Goal: Contribute content: Add original content to the website for others to see

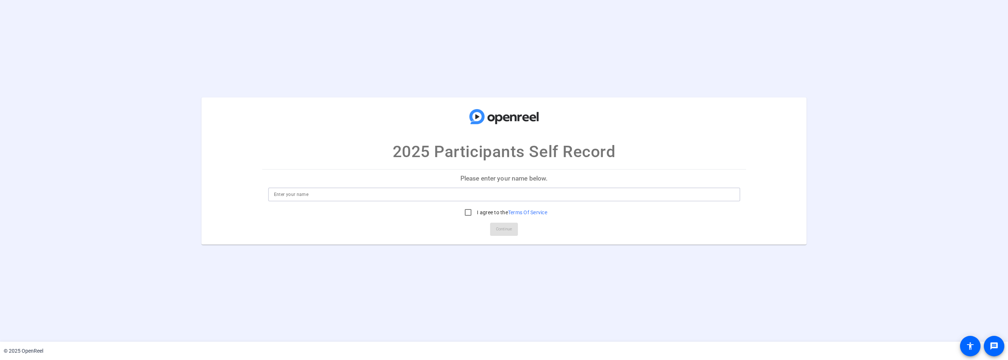
click at [447, 197] on input at bounding box center [504, 194] width 460 height 9
type input "[PERSON_NAME]"
click at [463, 212] on input "I agree to the Terms Of Service" at bounding box center [468, 212] width 15 height 15
checkbox input "true"
click at [496, 224] on button "Continue" at bounding box center [504, 229] width 28 height 13
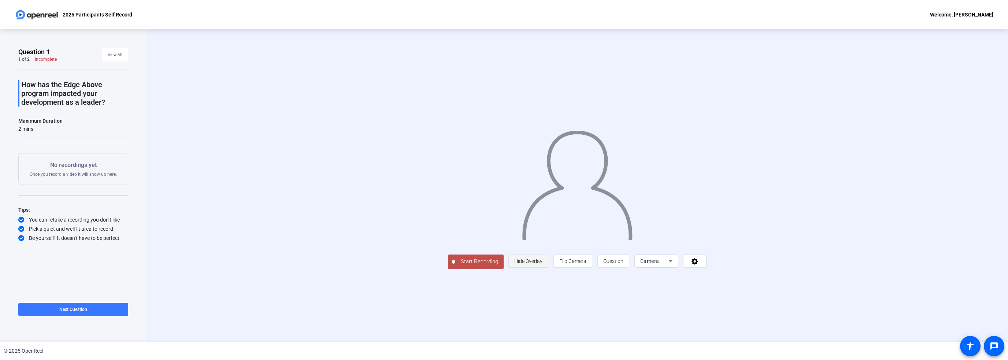
click at [532, 260] on span "Hide Overlay" at bounding box center [528, 261] width 28 height 6
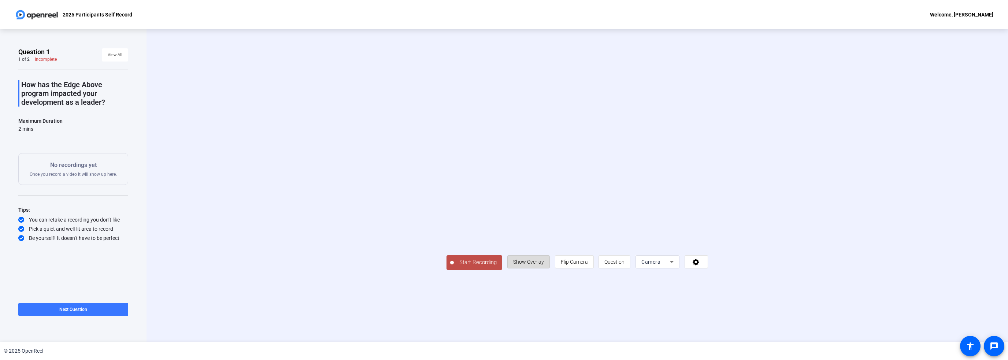
click at [532, 260] on span "Show Overlay" at bounding box center [528, 262] width 31 height 6
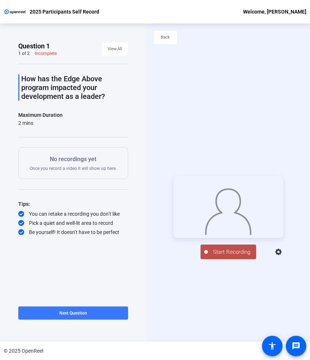
click at [231, 256] on span "Start Recording" at bounding box center [232, 252] width 48 height 8
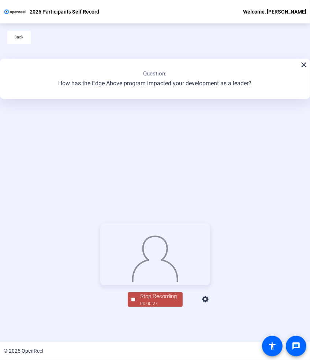
click at [157, 307] on div "00:00:27" at bounding box center [159, 303] width 37 height 7
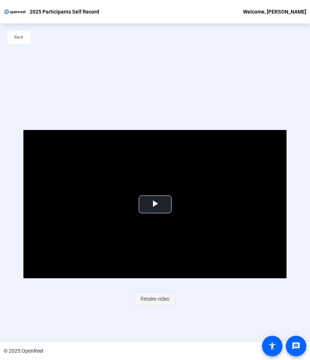
click at [161, 297] on span "Retake video" at bounding box center [155, 299] width 29 height 14
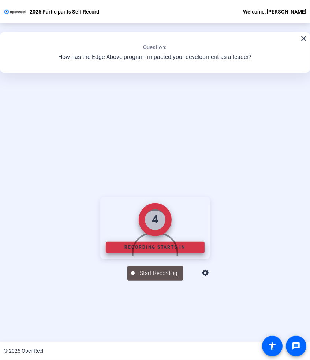
scroll to position [37, 0]
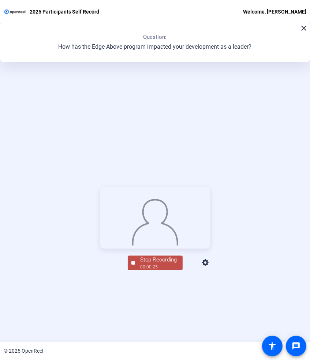
click at [157, 264] on div "Stop Recording" at bounding box center [159, 260] width 37 height 8
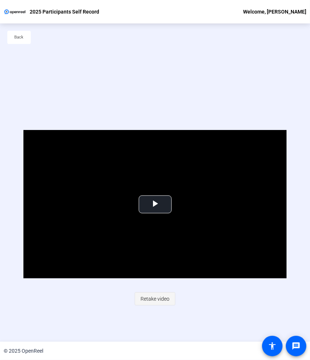
click at [156, 294] on span "Retake video" at bounding box center [155, 299] width 29 height 14
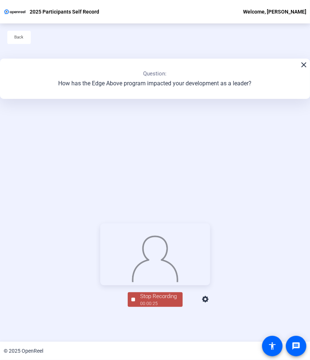
click at [152, 301] on div "Stop Recording" at bounding box center [159, 296] width 37 height 8
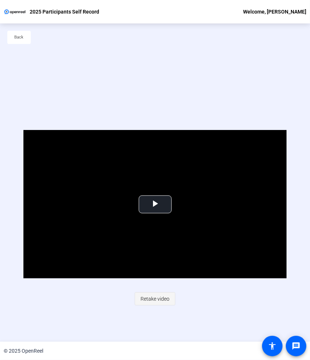
click at [155, 297] on span "Retake video" at bounding box center [155, 299] width 29 height 14
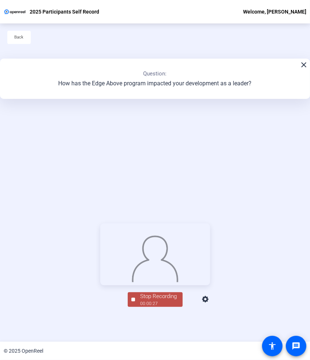
click at [162, 301] on div "Stop Recording" at bounding box center [159, 296] width 37 height 8
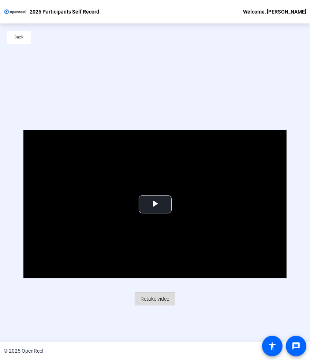
click at [157, 298] on span "Retake video" at bounding box center [155, 299] width 29 height 14
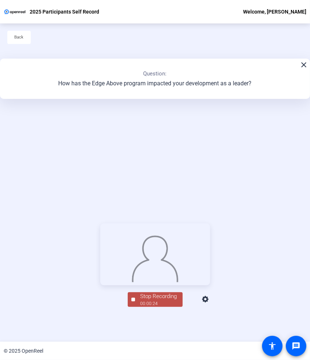
click at [156, 301] on div "Stop Recording" at bounding box center [159, 296] width 37 height 8
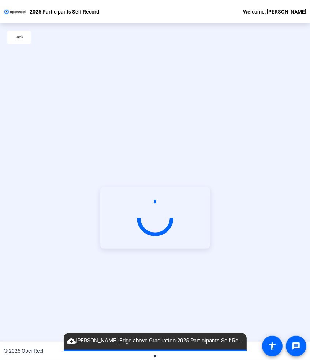
click at [158, 356] on div "© 2025 OpenReel" at bounding box center [155, 351] width 310 height 18
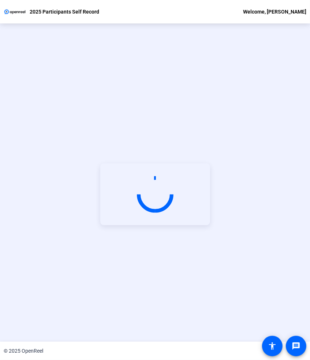
scroll to position [35, 0]
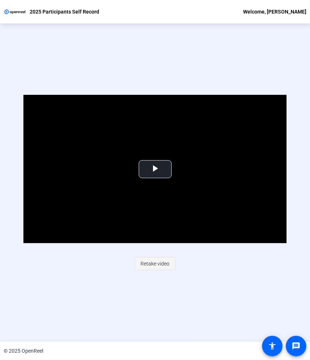
click at [155, 266] on span "Retake video" at bounding box center [155, 264] width 29 height 14
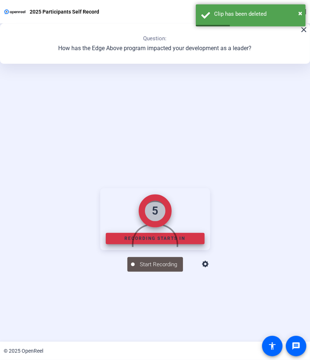
scroll to position [82, 0]
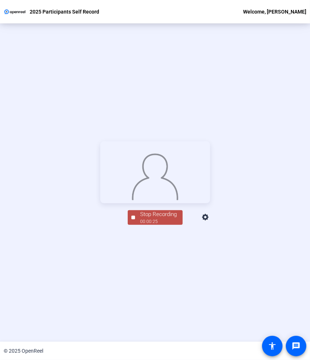
click at [158, 225] on div "00:00:25" at bounding box center [159, 221] width 37 height 7
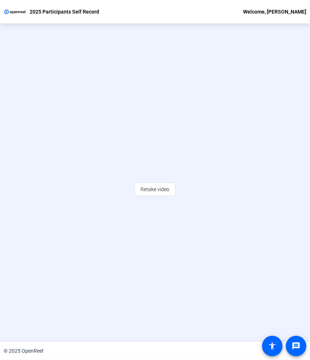
scroll to position [32, 0]
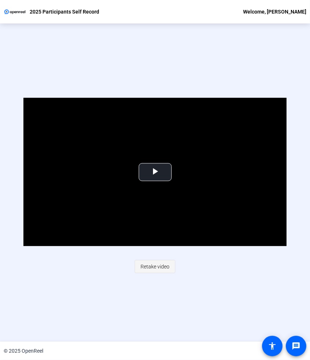
click at [164, 264] on span "Retake video" at bounding box center [155, 267] width 29 height 14
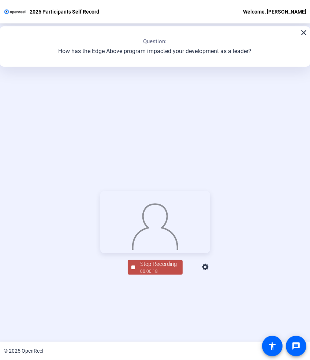
click at [171, 268] on div "Stop Recording" at bounding box center [159, 264] width 37 height 8
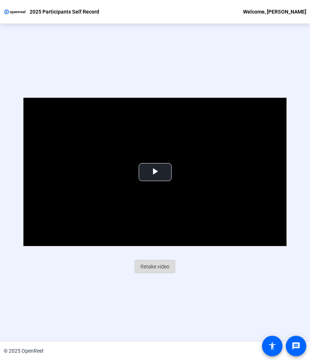
click at [155, 262] on span "Retake video" at bounding box center [155, 267] width 29 height 14
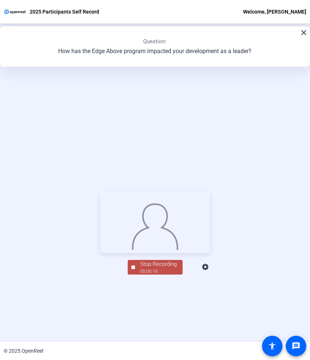
click at [146, 268] on div "Stop Recording" at bounding box center [159, 264] width 37 height 8
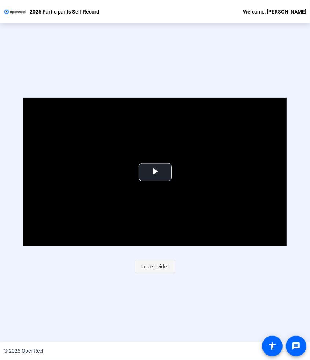
click at [161, 264] on span "Retake video" at bounding box center [155, 267] width 29 height 14
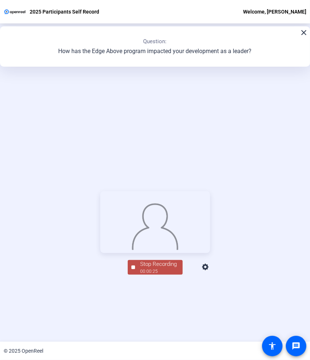
click at [158, 268] on div "Stop Recording" at bounding box center [159, 264] width 37 height 8
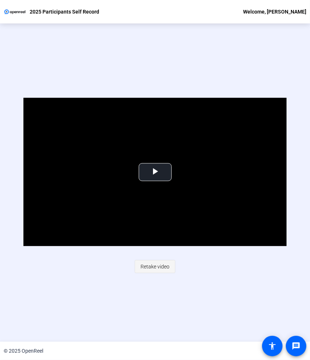
click at [149, 264] on span "Retake video" at bounding box center [155, 267] width 29 height 14
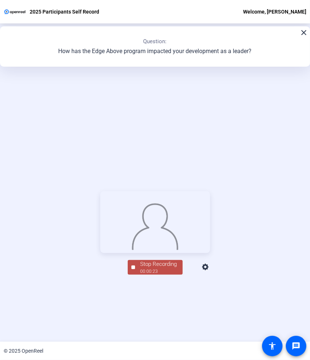
click at [152, 268] on div "Stop Recording" at bounding box center [159, 264] width 37 height 8
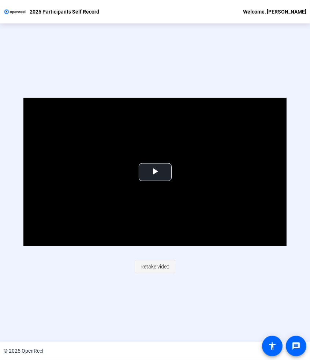
click at [158, 267] on span "Retake video" at bounding box center [155, 267] width 29 height 14
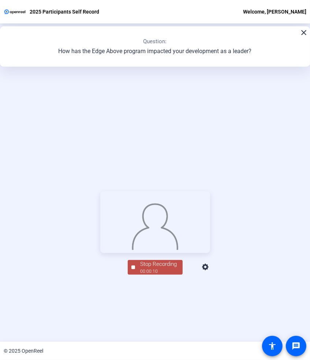
click at [165, 268] on div "Stop Recording" at bounding box center [159, 264] width 37 height 8
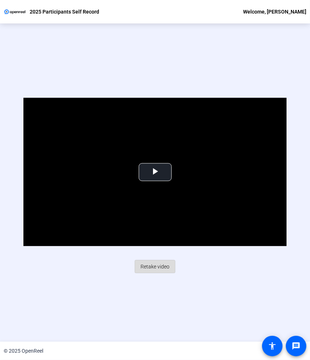
click at [157, 266] on span "Retake video" at bounding box center [155, 267] width 29 height 14
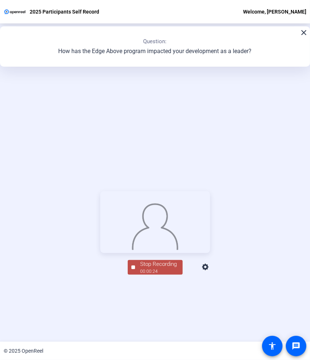
click at [162, 268] on div "Stop Recording" at bounding box center [159, 264] width 37 height 8
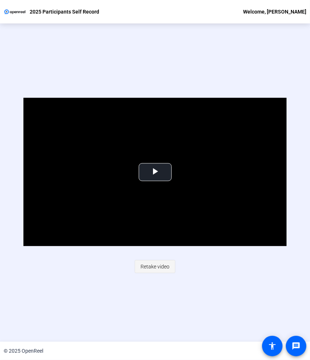
click at [160, 264] on span "Retake video" at bounding box center [155, 267] width 29 height 14
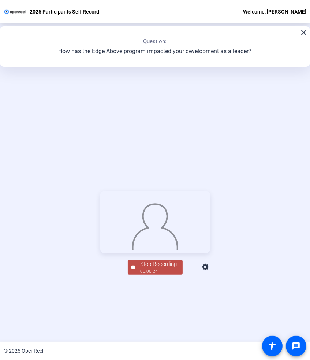
click at [161, 268] on div "Stop Recording" at bounding box center [159, 264] width 37 height 8
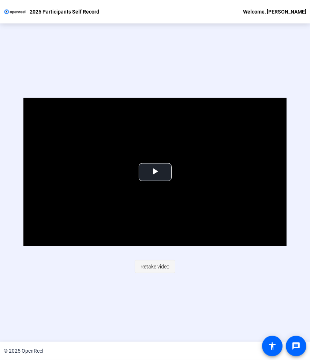
click at [157, 265] on span "Retake video" at bounding box center [155, 267] width 29 height 14
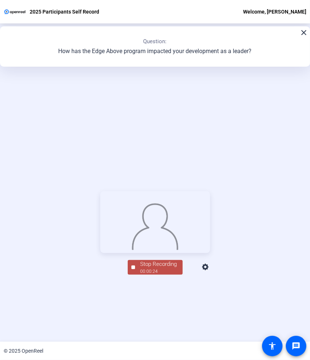
click at [160, 268] on div "Stop Recording" at bounding box center [159, 264] width 37 height 8
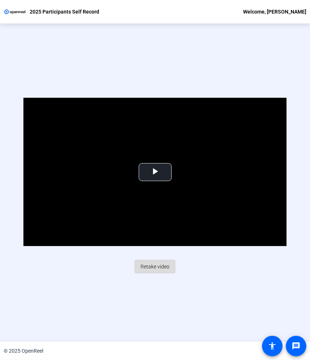
click at [156, 264] on span "Retake video" at bounding box center [155, 267] width 29 height 14
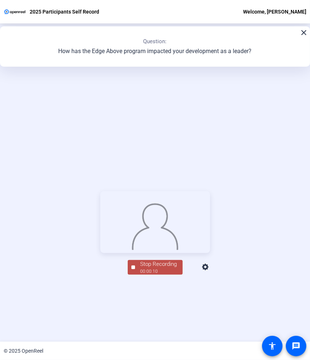
click at [164, 275] on div "00:00:10" at bounding box center [159, 271] width 37 height 7
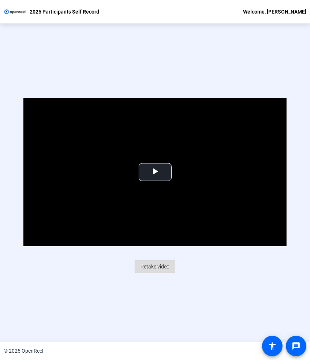
click at [155, 266] on span "Retake video" at bounding box center [155, 267] width 29 height 14
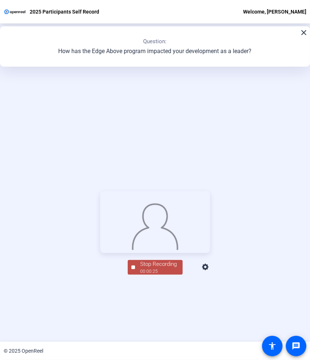
click at [161, 268] on div "Stop Recording" at bounding box center [159, 264] width 37 height 8
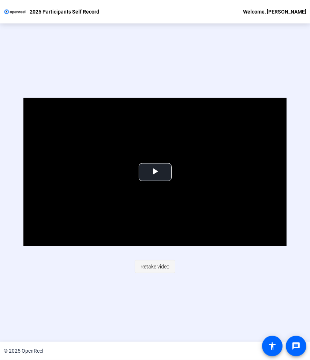
click at [157, 266] on span "Retake video" at bounding box center [155, 267] width 29 height 14
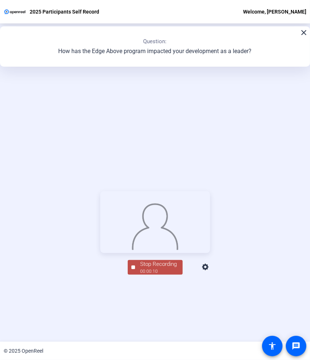
click at [155, 268] on div "Stop Recording" at bounding box center [159, 264] width 37 height 8
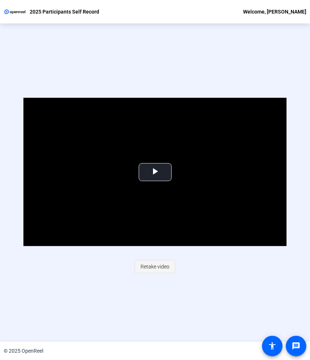
click at [152, 264] on span "Retake video" at bounding box center [155, 267] width 29 height 14
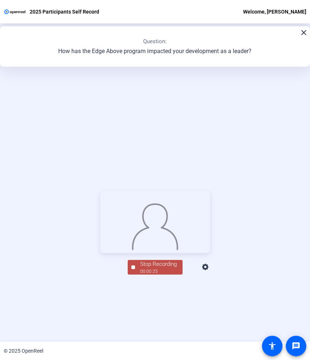
click at [153, 250] on img at bounding box center [155, 224] width 48 height 49
click at [132, 275] on button "Stop Recording 00:00:27" at bounding box center [155, 267] width 55 height 15
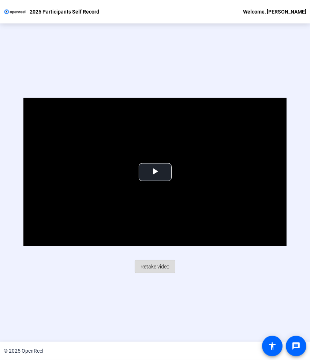
click at [160, 265] on span "Retake video" at bounding box center [155, 267] width 29 height 14
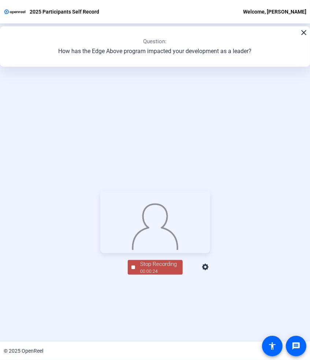
click at [159, 268] on div "Stop Recording" at bounding box center [159, 264] width 37 height 8
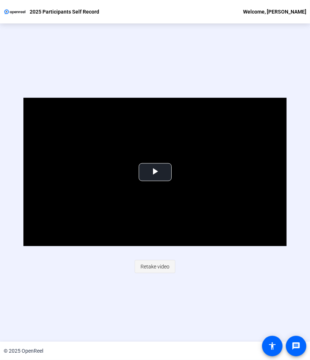
click at [156, 261] on span "Retake video" at bounding box center [155, 267] width 29 height 14
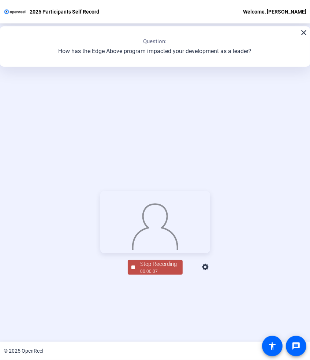
click at [156, 275] on div "00:00:07" at bounding box center [159, 271] width 37 height 7
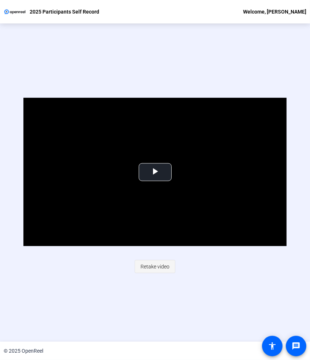
click at [158, 270] on span "Retake video" at bounding box center [155, 267] width 29 height 14
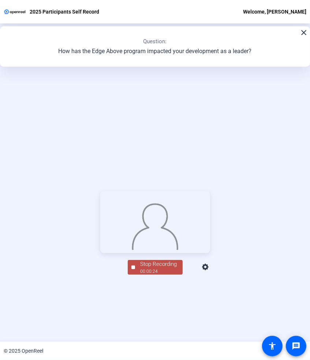
click at [157, 275] on div "00:00:24" at bounding box center [159, 271] width 37 height 7
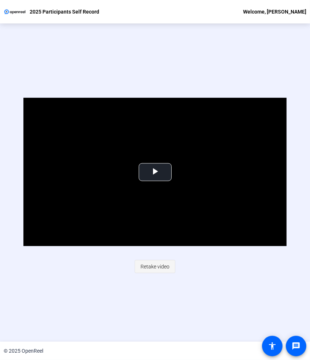
click at [155, 269] on span "Retake video" at bounding box center [155, 267] width 29 height 14
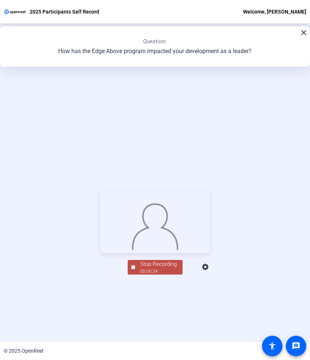
click at [155, 275] on div "00:00:24" at bounding box center [159, 271] width 37 height 7
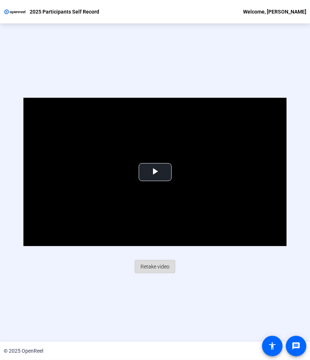
click at [154, 265] on span "Retake video" at bounding box center [155, 267] width 29 height 14
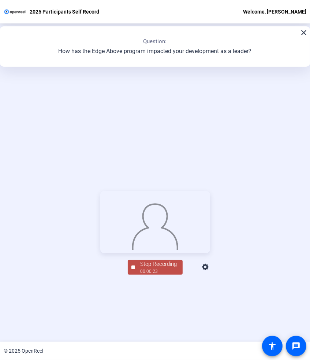
click at [156, 275] on div "00:00:23" at bounding box center [159, 271] width 37 height 7
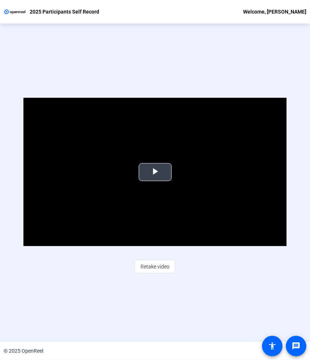
click at [155, 172] on span "Video Player" at bounding box center [155, 172] width 0 height 0
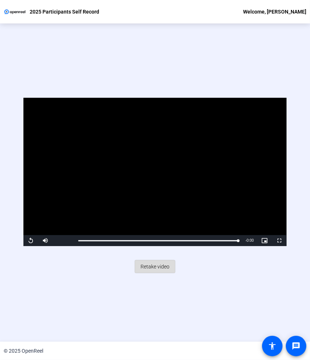
click at [152, 262] on span "Retake video" at bounding box center [155, 267] width 29 height 14
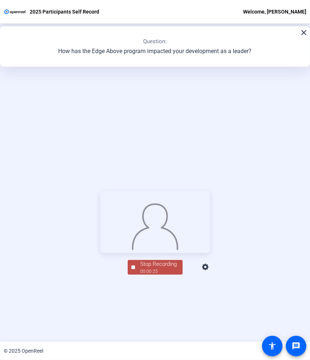
click at [161, 268] on div "Stop Recording" at bounding box center [159, 264] width 37 height 8
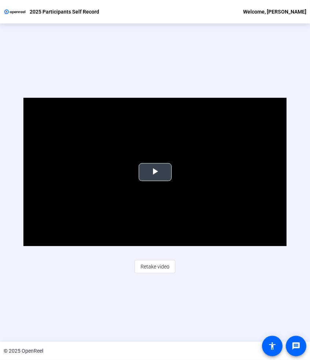
click at [155, 172] on span "Video Player" at bounding box center [155, 172] width 0 height 0
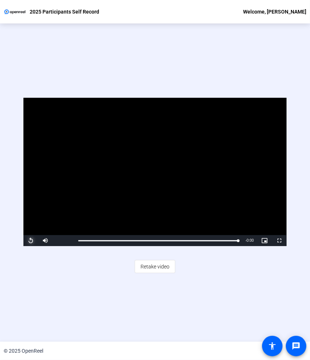
click at [30, 241] on span "Video Player" at bounding box center [30, 241] width 15 height 0
click at [161, 266] on span "Retake video" at bounding box center [155, 267] width 29 height 14
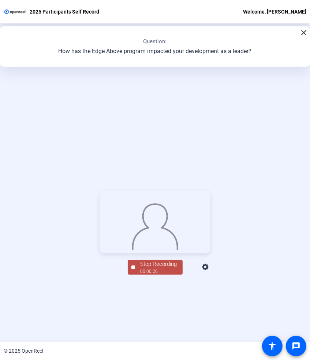
click at [159, 268] on div "Stop Recording" at bounding box center [159, 264] width 37 height 8
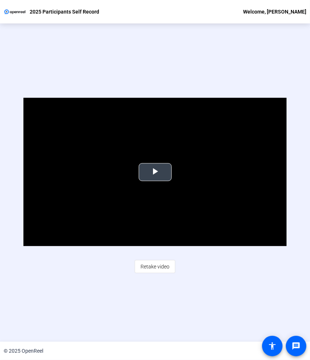
click at [155, 172] on span "Video Player" at bounding box center [155, 172] width 0 height 0
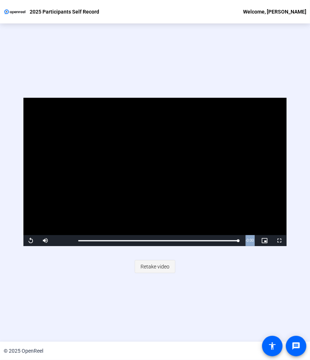
click at [153, 267] on span "Retake video" at bounding box center [155, 267] width 29 height 14
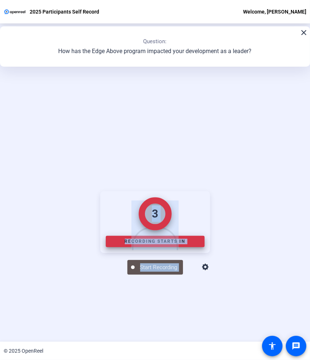
click at [195, 275] on div "Start Recording person Hide Overlay flip Flip Camera question_mark Question Cam…" at bounding box center [155, 267] width 110 height 16
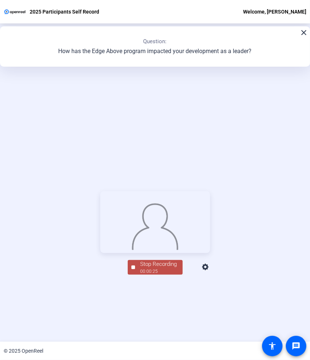
click at [150, 253] on div at bounding box center [155, 222] width 110 height 62
click at [155, 275] on div "Stop Recording 00:00:25 person Hide Overlay flip Flip Camera question_mark Ques…" at bounding box center [155, 232] width 110 height 83
click at [162, 268] on div "Stop Recording" at bounding box center [159, 264] width 37 height 8
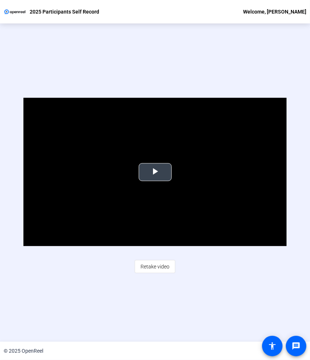
click at [155, 172] on span "Video Player" at bounding box center [155, 172] width 0 height 0
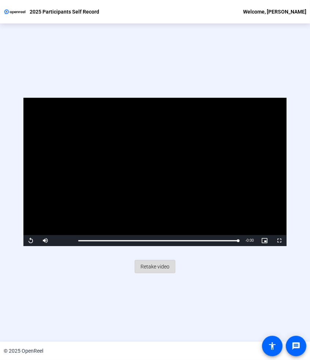
click at [157, 264] on span "Retake video" at bounding box center [155, 267] width 29 height 14
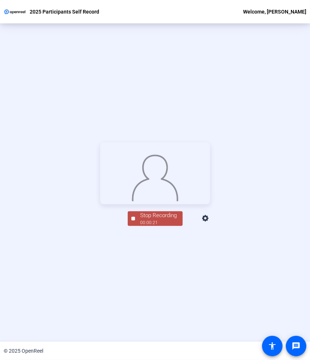
scroll to position [82, 0]
click at [159, 219] on div "Stop Recording" at bounding box center [159, 214] width 37 height 8
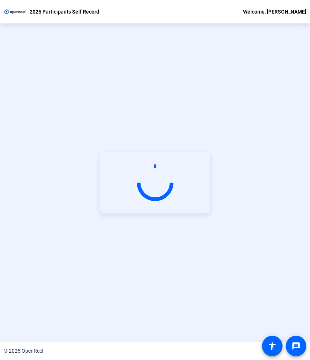
scroll to position [32, 0]
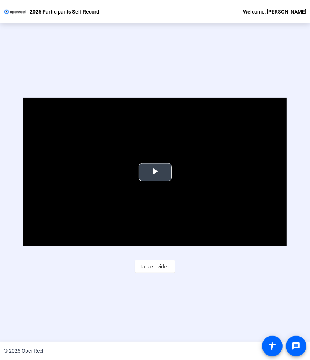
click at [155, 172] on span "Video Player" at bounding box center [155, 172] width 0 height 0
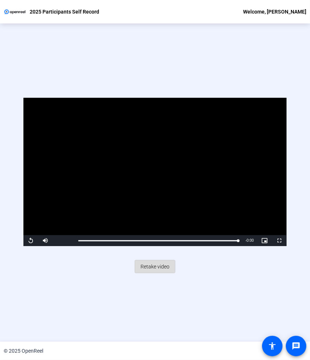
click at [147, 263] on span "Retake video" at bounding box center [155, 267] width 29 height 14
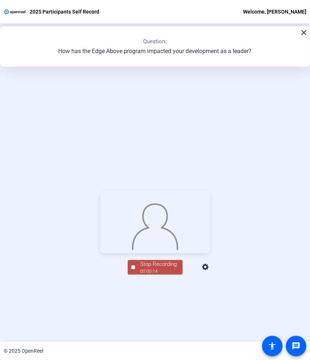
click at [164, 268] on div "Stop Recording" at bounding box center [159, 264] width 37 height 8
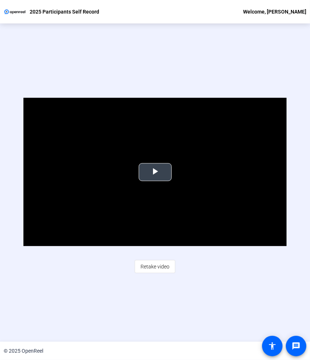
click at [155, 172] on span "Video Player" at bounding box center [155, 172] width 0 height 0
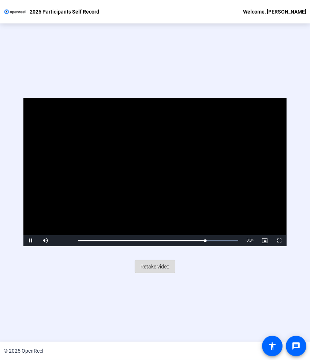
click at [158, 264] on span "Retake video" at bounding box center [155, 267] width 29 height 14
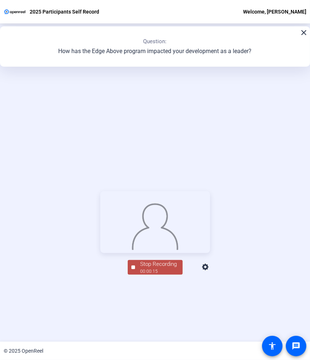
click at [171, 275] on div "00:00:15" at bounding box center [159, 271] width 37 height 7
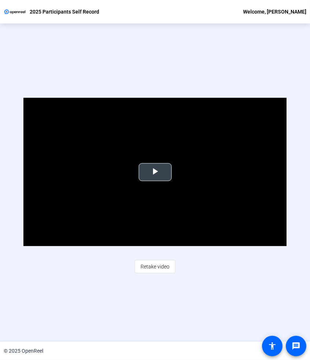
click at [146, 160] on video "Video Player" at bounding box center [155, 172] width 264 height 148
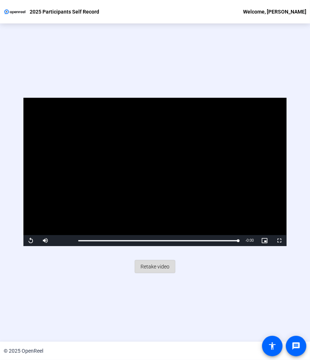
click at [154, 265] on span "Retake video" at bounding box center [155, 267] width 29 height 14
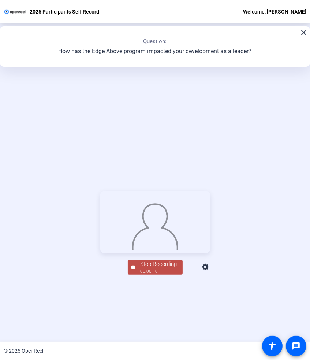
click at [149, 268] on div "Stop Recording" at bounding box center [159, 264] width 37 height 8
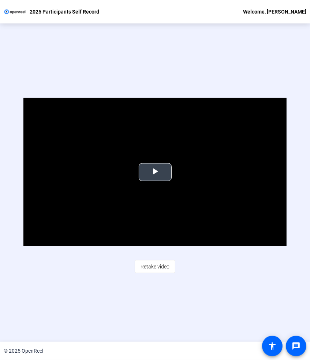
click at [155, 172] on span "Video Player" at bounding box center [155, 172] width 0 height 0
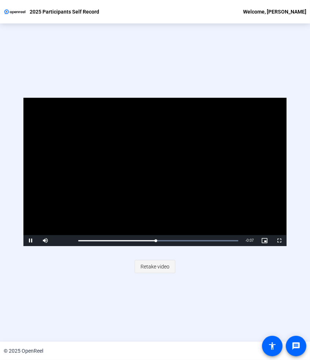
click at [157, 268] on span "Retake video" at bounding box center [155, 267] width 29 height 14
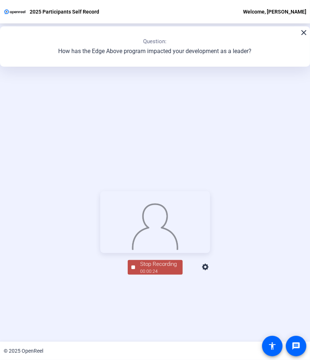
click at [167, 268] on div "Stop Recording" at bounding box center [159, 264] width 37 height 8
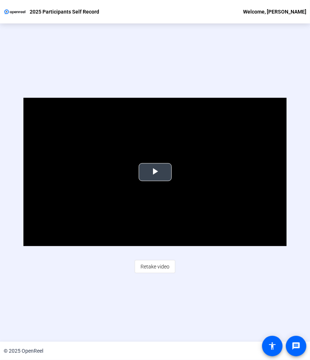
click at [155, 172] on span "Video Player" at bounding box center [155, 172] width 0 height 0
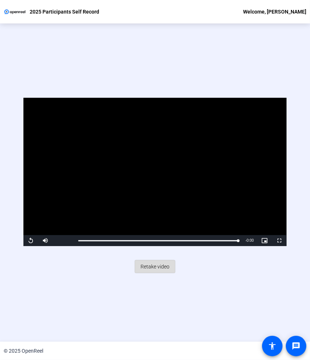
click at [158, 264] on span "Retake video" at bounding box center [155, 267] width 29 height 14
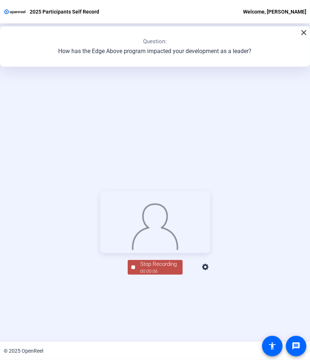
click at [161, 268] on div "Stop Recording" at bounding box center [159, 264] width 37 height 8
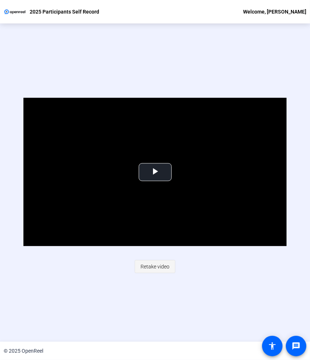
click at [152, 267] on span "Retake video" at bounding box center [155, 267] width 29 height 14
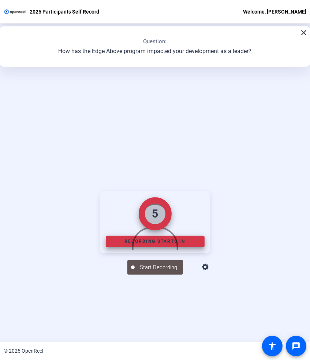
click at [163, 250] on img at bounding box center [155, 225] width 48 height 49
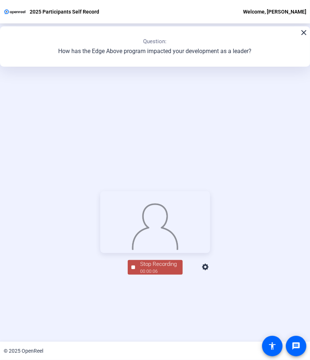
click at [157, 268] on div "Stop Recording" at bounding box center [159, 264] width 37 height 8
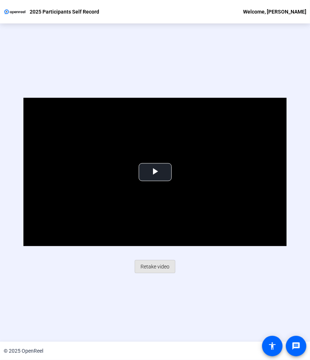
click at [155, 264] on span "Retake video" at bounding box center [155, 267] width 29 height 14
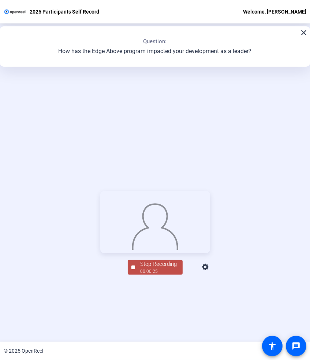
click at [157, 275] on div "00:00:25" at bounding box center [159, 271] width 37 height 7
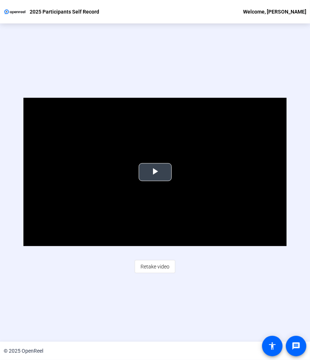
click at [155, 172] on span "Video Player" at bounding box center [155, 172] width 0 height 0
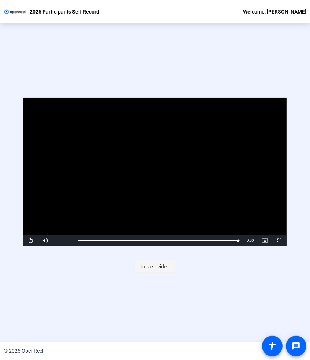
click at [152, 266] on span "Retake video" at bounding box center [155, 267] width 29 height 14
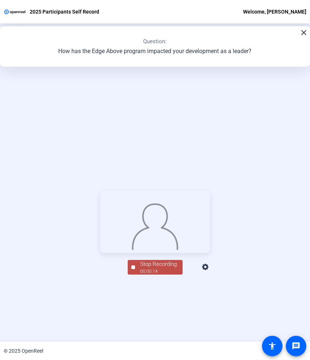
click at [168, 268] on div "Stop Recording" at bounding box center [159, 264] width 37 height 8
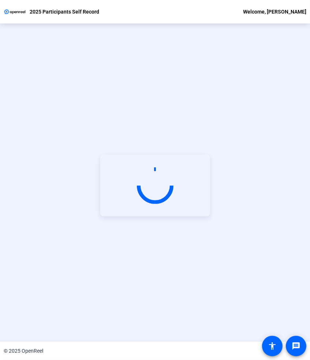
click at [210, 216] on video at bounding box center [155, 186] width 110 height 62
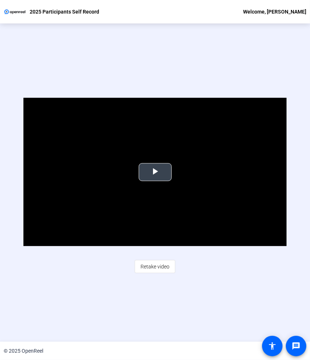
click at [155, 172] on span "Video Player" at bounding box center [155, 172] width 0 height 0
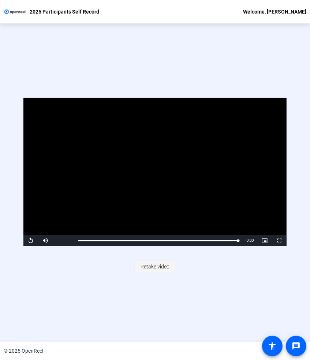
click at [157, 267] on span "Retake video" at bounding box center [155, 267] width 29 height 14
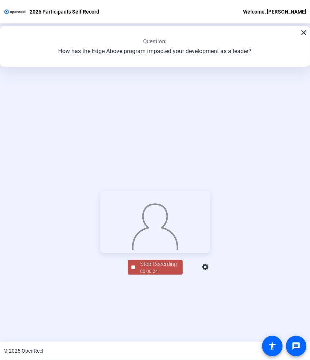
click at [163, 268] on div "Stop Recording" at bounding box center [159, 264] width 37 height 8
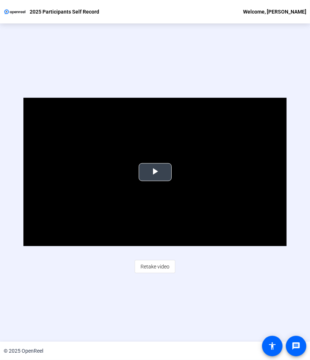
click at [155, 172] on span "Video Player" at bounding box center [155, 172] width 0 height 0
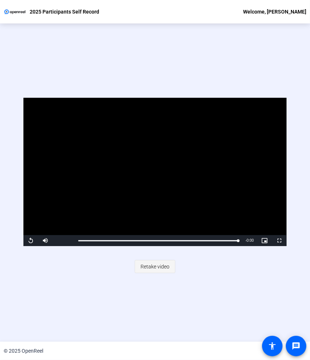
click at [157, 264] on span "Retake video" at bounding box center [155, 267] width 29 height 14
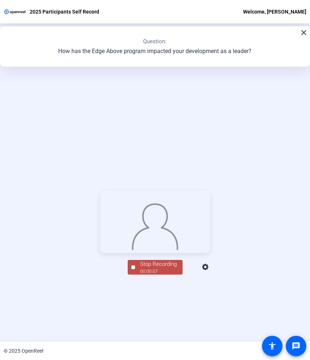
click at [152, 268] on div "Stop Recording" at bounding box center [159, 264] width 37 height 8
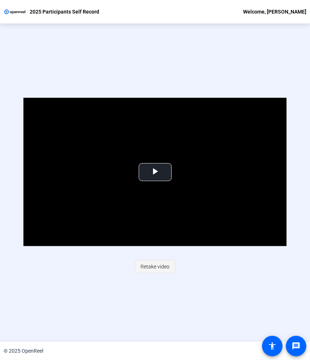
click at [154, 266] on span "Retake video" at bounding box center [155, 267] width 29 height 14
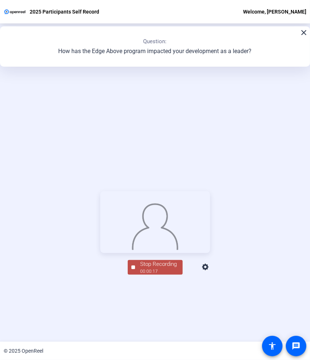
click at [164, 268] on div "Stop Recording" at bounding box center [159, 264] width 37 height 8
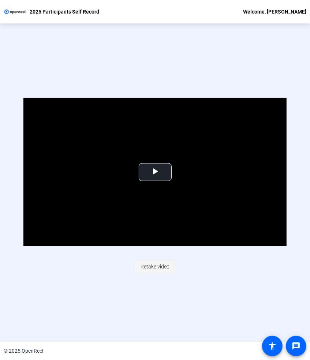
click at [154, 264] on span "Retake video" at bounding box center [155, 267] width 29 height 14
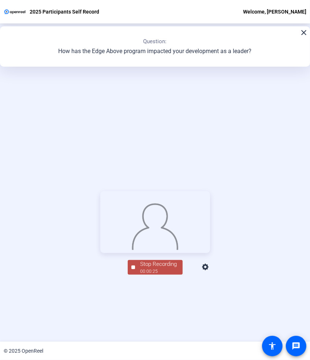
click at [170, 268] on div "Stop Recording" at bounding box center [159, 264] width 37 height 8
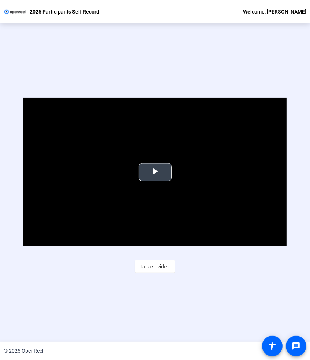
click at [155, 172] on span "Video Player" at bounding box center [155, 172] width 0 height 0
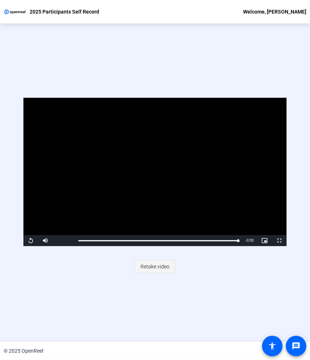
click at [154, 268] on span "Retake video" at bounding box center [155, 267] width 29 height 14
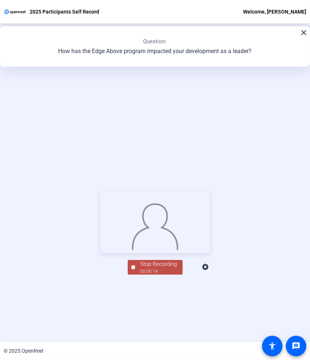
click at [156, 268] on div "Stop Recording" at bounding box center [159, 264] width 37 height 8
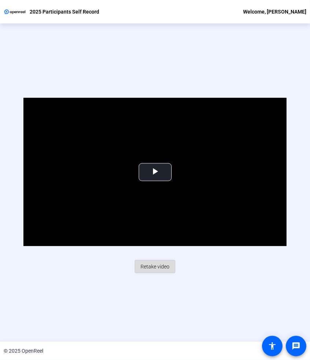
click at [160, 265] on span "Retake video" at bounding box center [155, 267] width 29 height 14
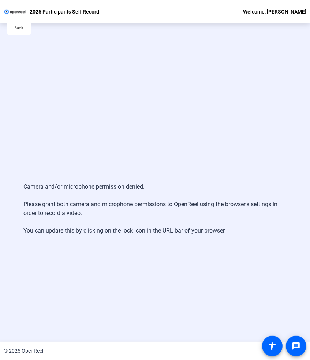
scroll to position [0, 0]
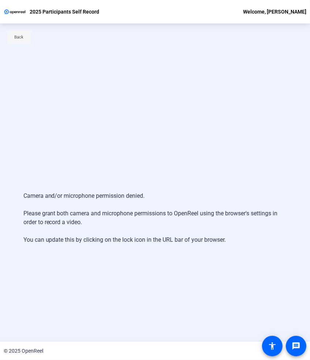
click at [12, 35] on span at bounding box center [18, 38] width 23 height 18
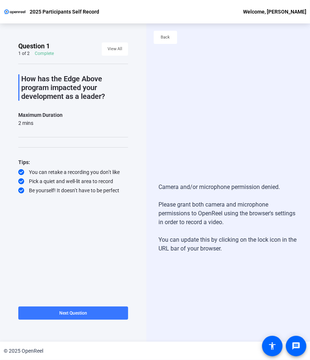
click at [37, 120] on div "2 mins" at bounding box center [40, 122] width 44 height 7
click at [119, 49] on span "View All" at bounding box center [115, 49] width 15 height 11
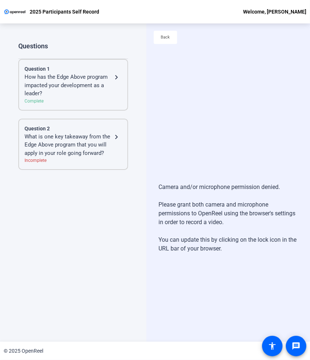
click at [94, 84] on div "How has the Edge Above program impacted your development as a leader?" at bounding box center [69, 85] width 88 height 25
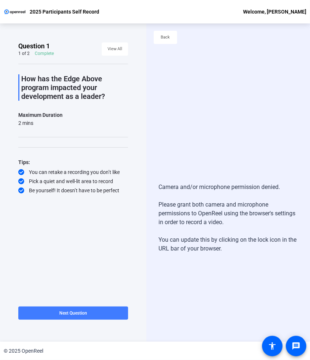
click at [96, 310] on span at bounding box center [73, 313] width 110 height 18
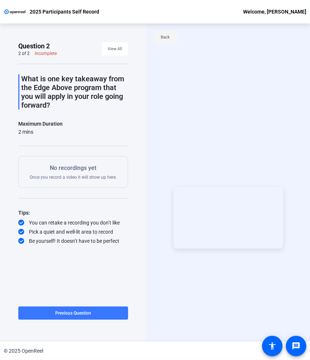
click at [168, 41] on span "Back" at bounding box center [165, 37] width 9 height 11
click at [166, 41] on span "Back" at bounding box center [165, 37] width 9 height 11
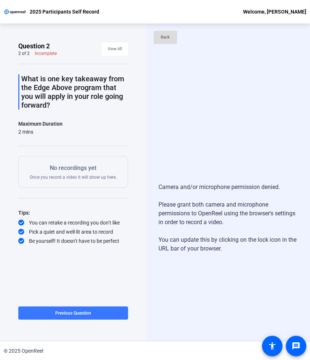
click at [167, 37] on span "Back" at bounding box center [165, 37] width 9 height 11
click at [85, 178] on div "No recordings yet Once you record a video it will show up here." at bounding box center [73, 172] width 87 height 16
click at [40, 137] on div "What is one key takeaway from the Edge Above program that you will apply in you…" at bounding box center [73, 154] width 110 height 181
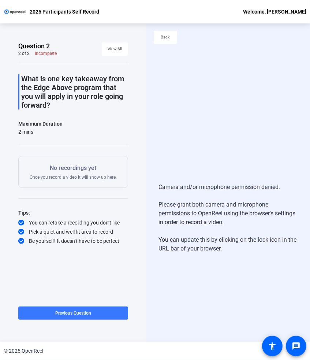
drag, startPoint x: 40, startPoint y: 104, endPoint x: 42, endPoint y: 95, distance: 9.6
click at [40, 102] on p "What is one key takeaway from the Edge Above program that you will apply in you…" at bounding box center [74, 91] width 107 height 35
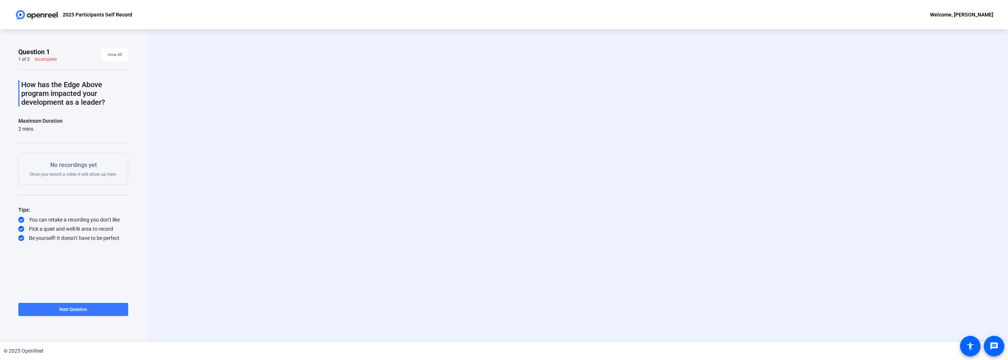
click at [86, 168] on p "No recordings yet" at bounding box center [73, 165] width 87 height 9
click at [119, 52] on span "View All" at bounding box center [115, 54] width 15 height 11
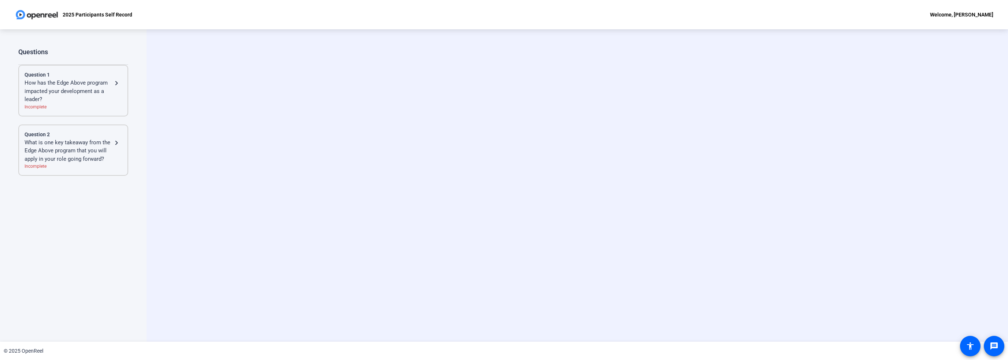
click at [111, 82] on div "How has the Edge Above program impacted your development as a leader?" at bounding box center [69, 91] width 88 height 25
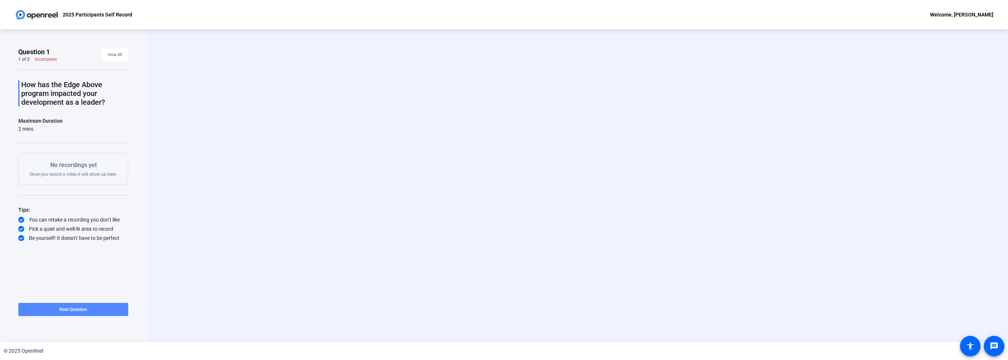
click at [87, 309] on span "Next Question" at bounding box center [73, 309] width 28 height 5
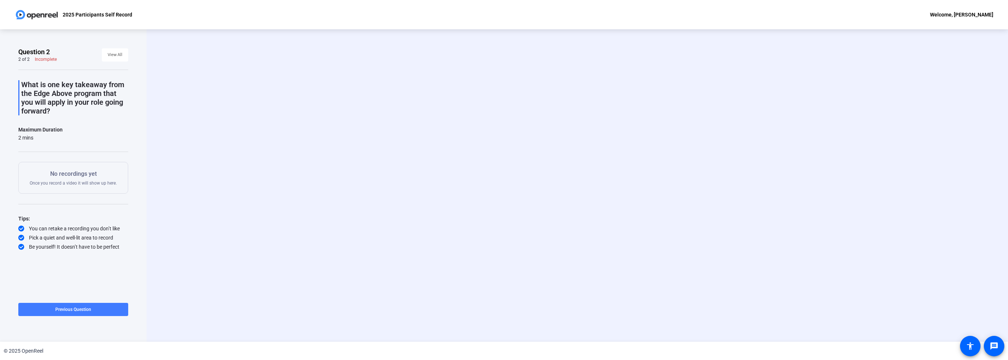
click at [83, 307] on span "Previous Question" at bounding box center [73, 309] width 36 height 5
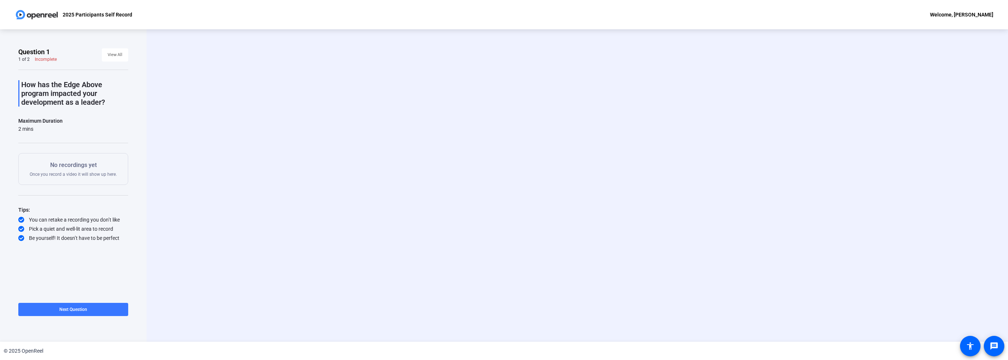
click at [44, 61] on div "Incomplete" at bounding box center [46, 59] width 22 height 6
click at [54, 11] on img at bounding box center [37, 14] width 44 height 15
click at [78, 309] on span "Next Question" at bounding box center [73, 309] width 28 height 5
click at [115, 58] on span "View All" at bounding box center [115, 54] width 15 height 11
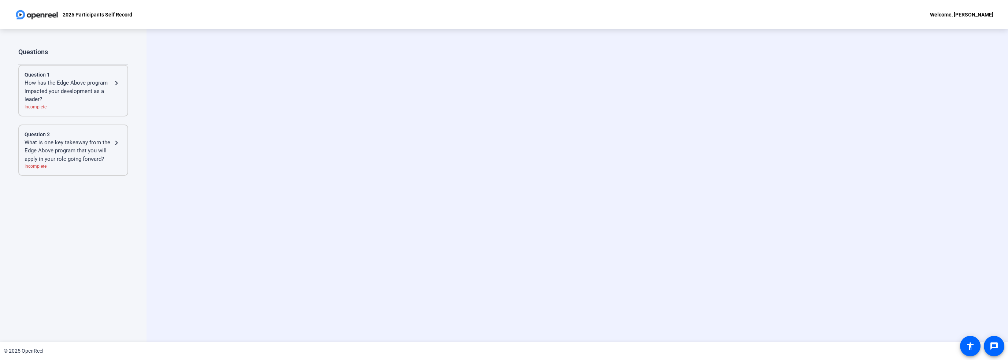
click at [88, 154] on div "What is one key takeaway from the Edge Above program that you will apply in you…" at bounding box center [69, 150] width 88 height 25
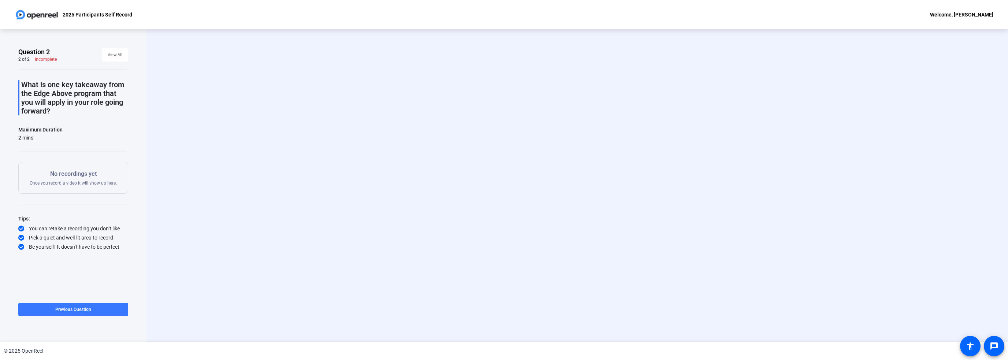
click at [51, 176] on p "No recordings yet" at bounding box center [73, 174] width 87 height 9
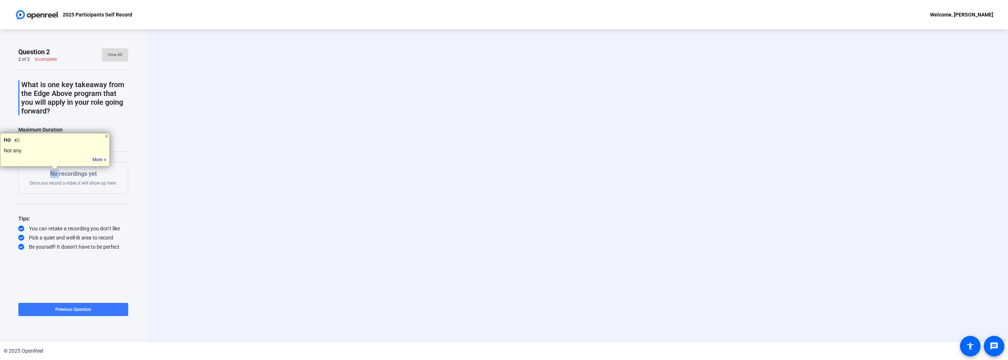
click at [115, 58] on span "View All" at bounding box center [115, 54] width 15 height 11
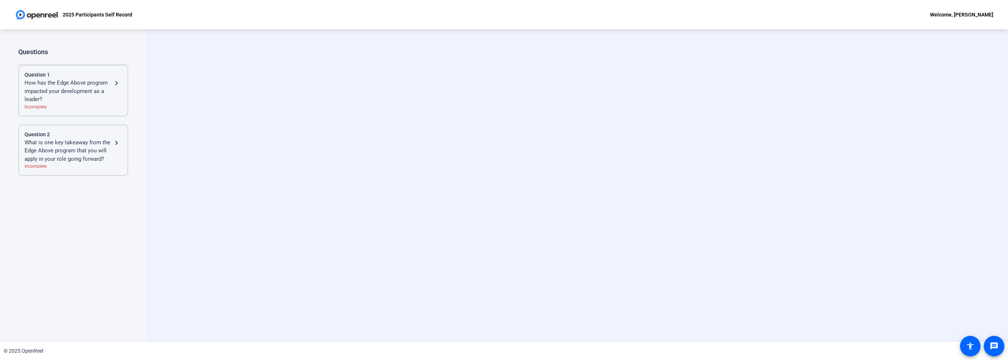
click at [80, 92] on div "How has the Edge Above program impacted your development as a leader?" at bounding box center [69, 91] width 88 height 25
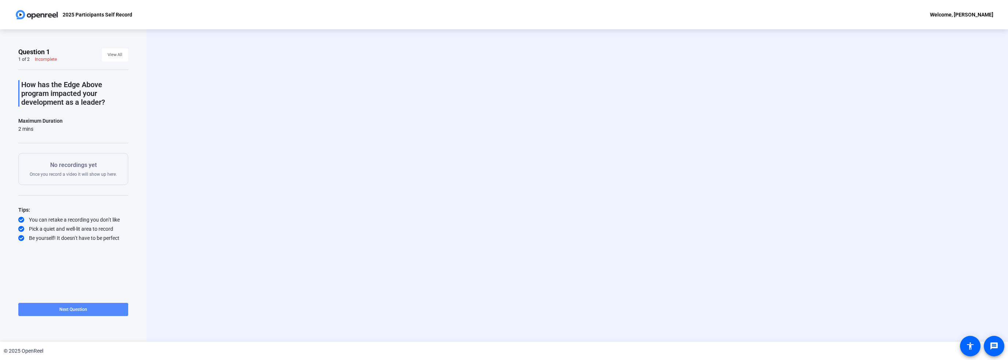
click at [89, 310] on span at bounding box center [73, 310] width 110 height 18
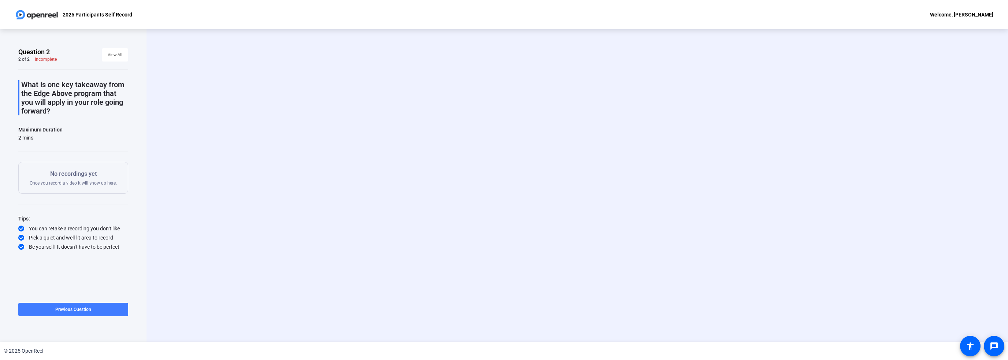
click at [88, 305] on span at bounding box center [73, 310] width 110 height 18
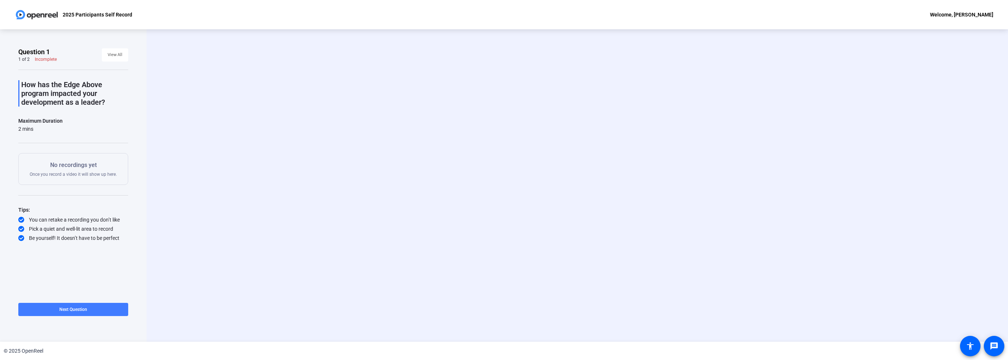
click at [85, 309] on span "Next Question" at bounding box center [73, 309] width 28 height 5
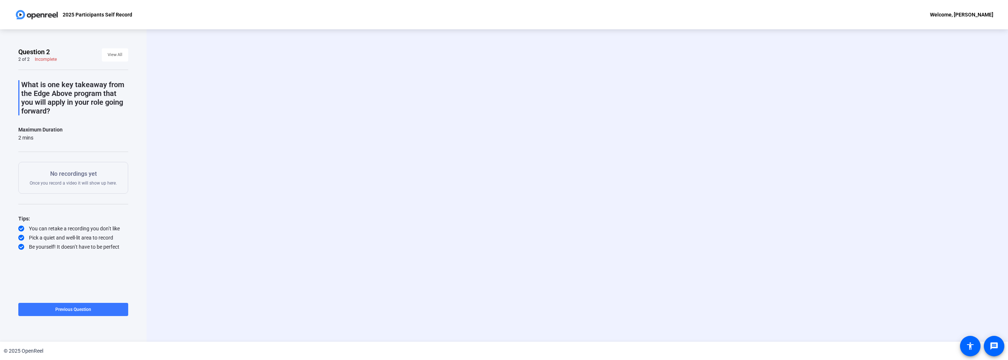
click at [85, 309] on span "Previous Question" at bounding box center [73, 309] width 36 height 5
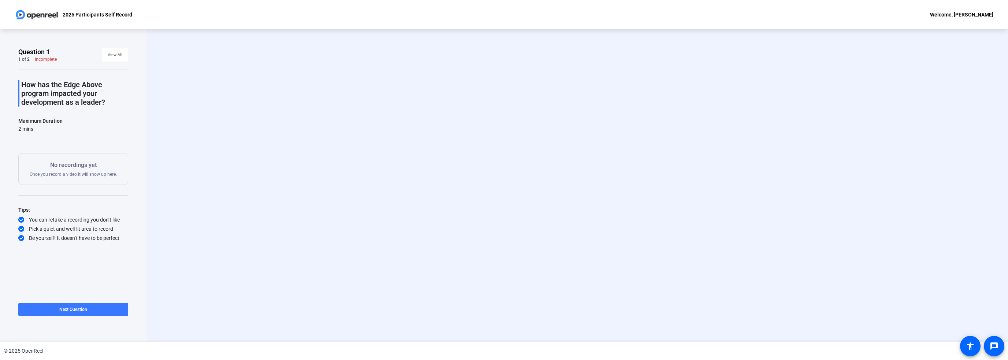
click at [85, 309] on span "Next Question" at bounding box center [73, 309] width 28 height 5
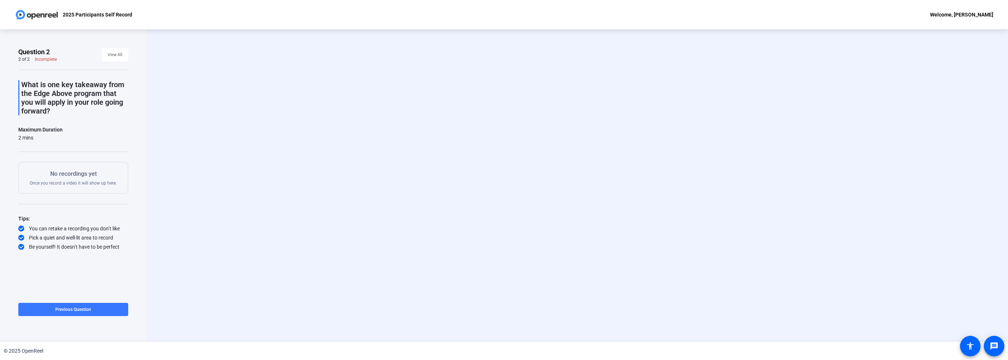
click at [85, 309] on span "Previous Question" at bounding box center [73, 309] width 36 height 5
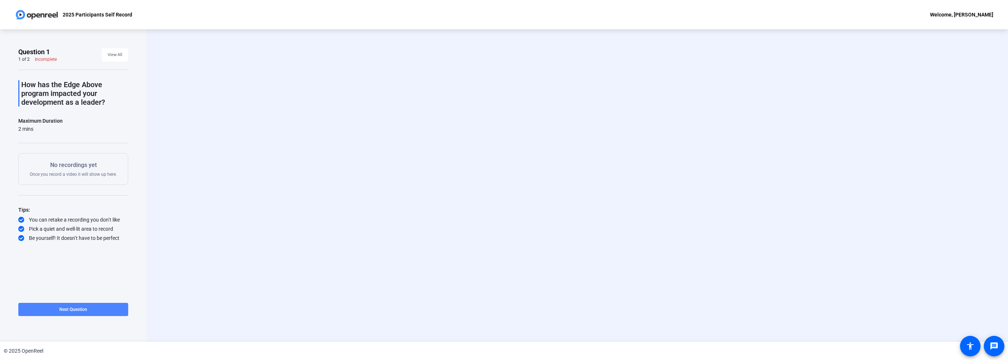
click at [85, 309] on span "Next Question" at bounding box center [73, 309] width 28 height 5
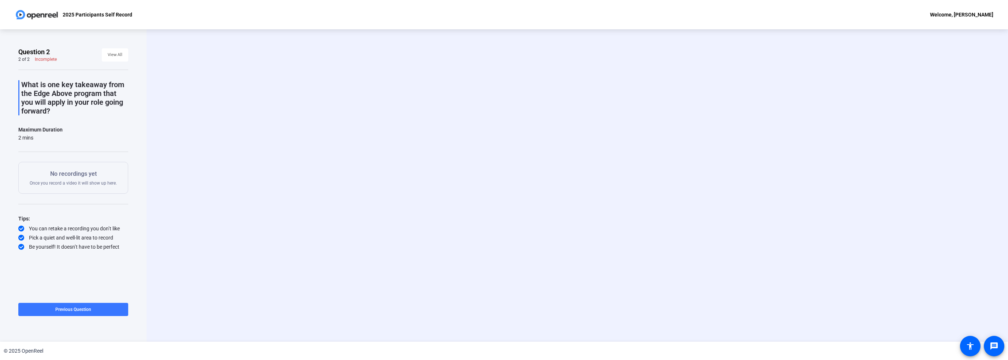
click at [85, 309] on span "Previous Question" at bounding box center [73, 309] width 36 height 5
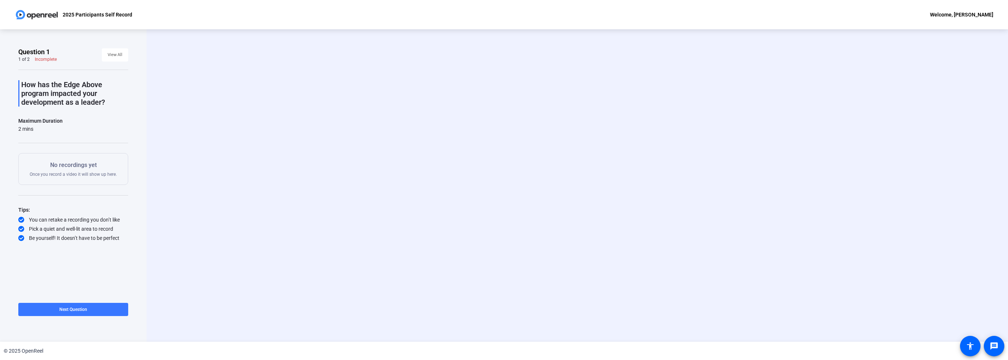
click at [85, 309] on span "Next Question" at bounding box center [73, 309] width 28 height 5
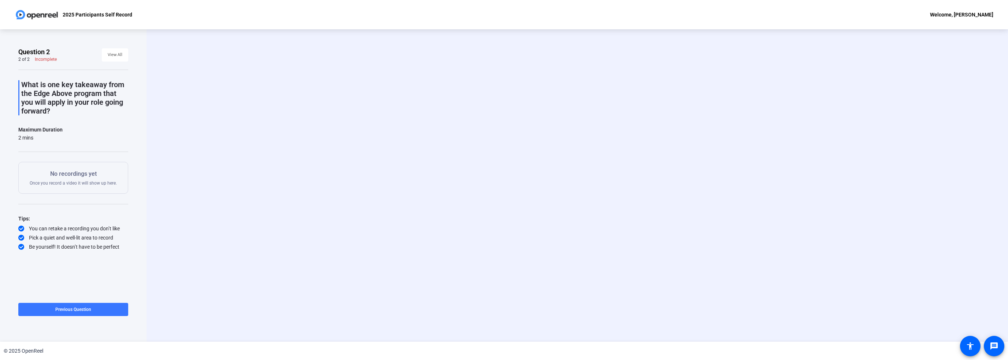
click at [29, 17] on img at bounding box center [37, 14] width 44 height 15
click at [29, 12] on img at bounding box center [37, 14] width 44 height 15
click at [116, 8] on div "2025 Participants Self Record" at bounding box center [74, 14] width 118 height 15
click at [116, 11] on div "2025 Participants Self Record" at bounding box center [74, 14] width 118 height 15
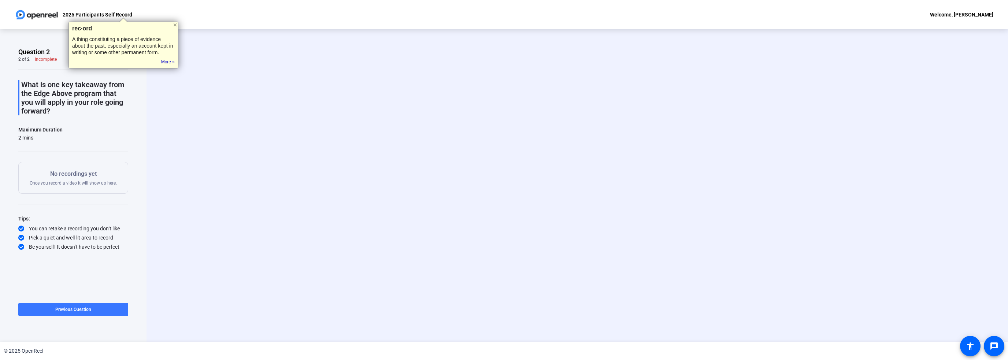
click at [812, 51] on div "Start Recording person Hide Overlay flip Flip Camera question_mark Question Cam…" at bounding box center [576, 185] width 861 height 312
